Goal: Check status: Check status

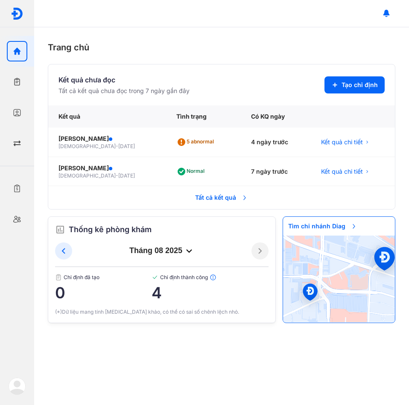
click at [206, 191] on span "Tất cả kết quả" at bounding box center [221, 197] width 63 height 19
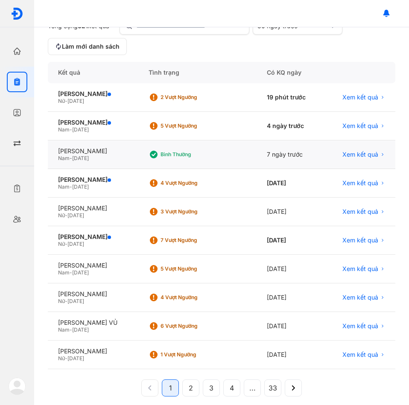
scroll to position [85, 0]
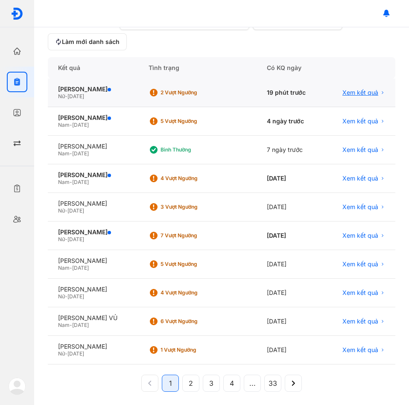
click at [342, 93] on span "Xem kết quả" at bounding box center [360, 93] width 36 height 8
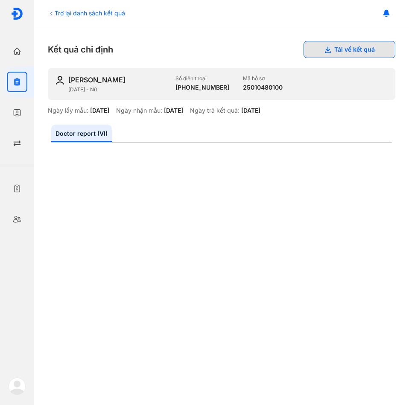
click at [326, 46] on button "Tải về kết quả" at bounding box center [349, 49] width 92 height 17
click at [337, 47] on button "Tải về kết quả" at bounding box center [349, 49] width 92 height 17
